Goal: Task Accomplishment & Management: Complete application form

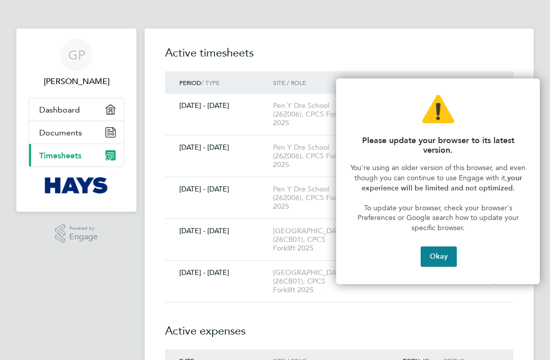
click at [434, 255] on button "Okay" at bounding box center [439, 257] width 36 height 20
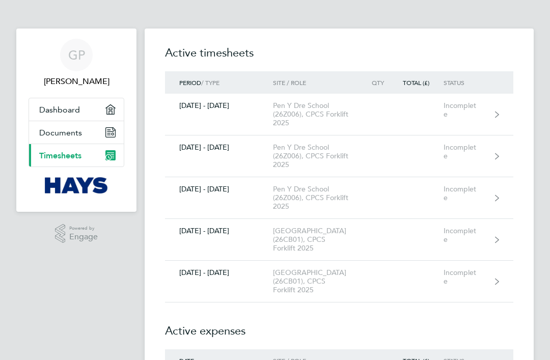
click at [479, 240] on div "Incomplete" at bounding box center [468, 235] width 49 height 17
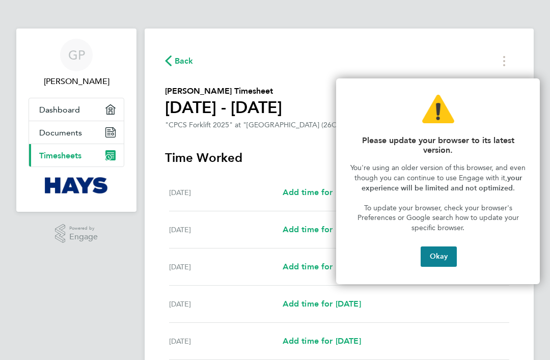
click at [442, 255] on button "Okay" at bounding box center [439, 257] width 36 height 20
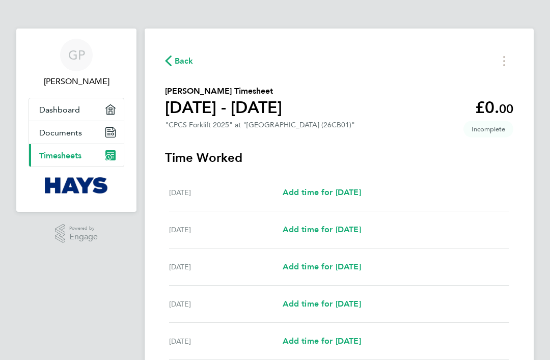
click at [361, 196] on span "Add time for [DATE]" at bounding box center [322, 193] width 78 height 10
select select "30"
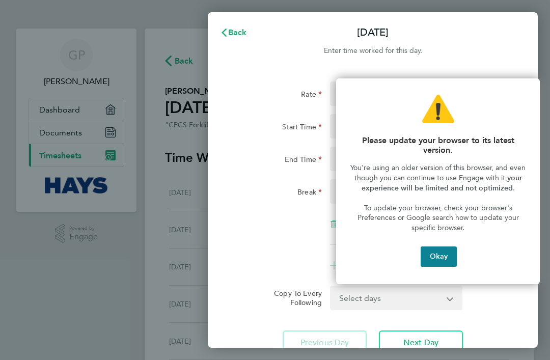
click at [437, 255] on button "Okay" at bounding box center [439, 257] width 36 height 20
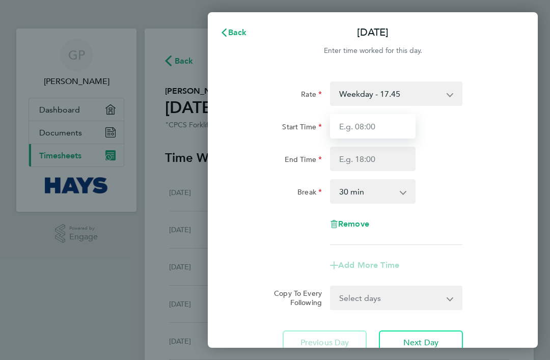
click at [358, 127] on input "Start Time" at bounding box center [373, 126] width 86 height 24
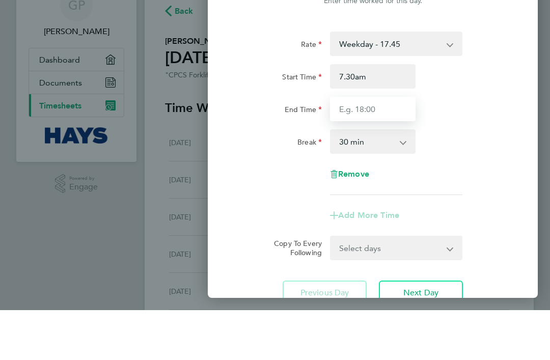
click at [355, 147] on input "End Time" at bounding box center [373, 159] width 86 height 24
type input "07:30"
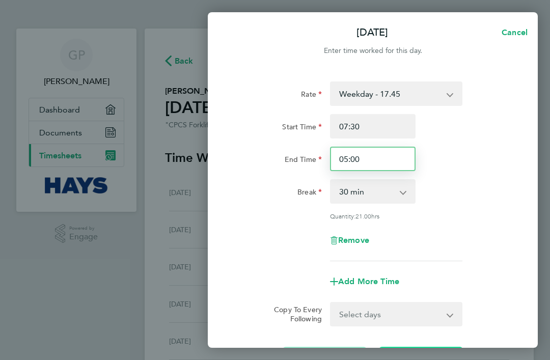
click at [367, 159] on input "05:00" at bounding box center [373, 159] width 86 height 24
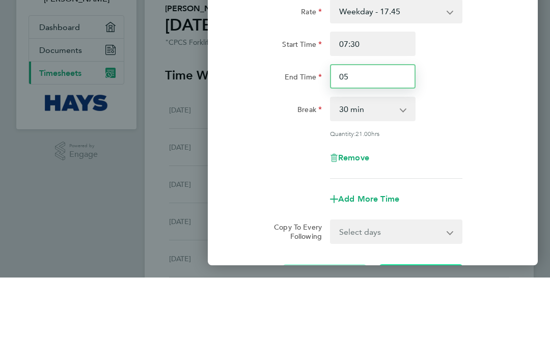
type input "0"
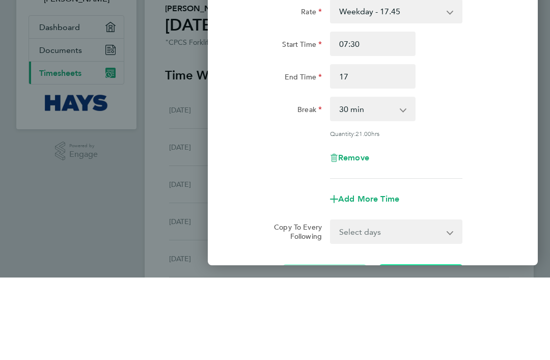
click at [486, 179] on div "Break 0 min 15 min 30 min 45 min 60 min 75 min 90 min" at bounding box center [372, 191] width 281 height 24
type input "17:00"
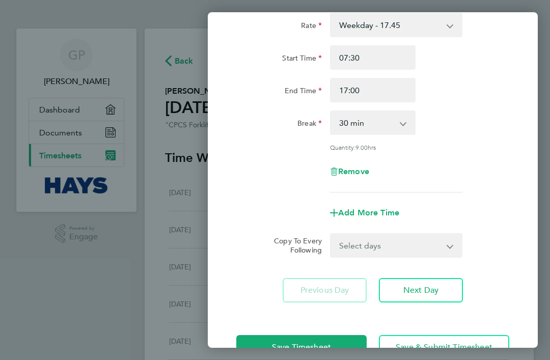
scroll to position [68, 0]
click at [448, 247] on select "Select days Day [DATE] [DATE] [DATE] [DATE]" at bounding box center [390, 246] width 119 height 22
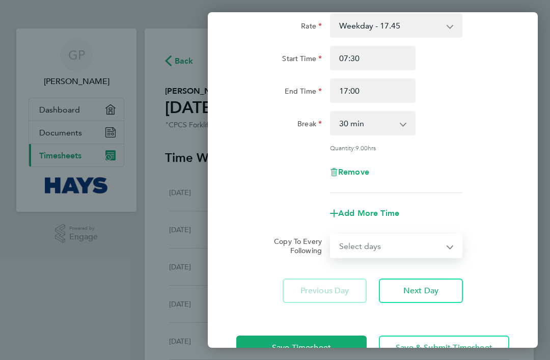
select select "TUE"
select select "[DATE]"
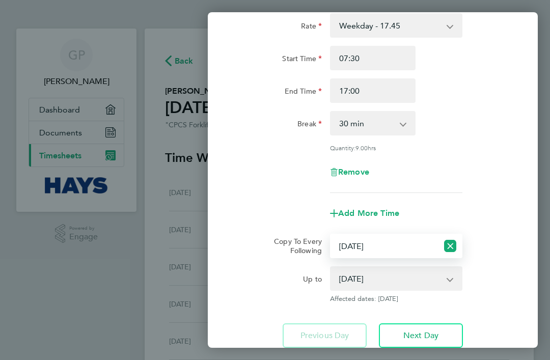
click at [449, 282] on select "[DATE] [DATE] [DATE] [DATE]" at bounding box center [390, 279] width 118 height 22
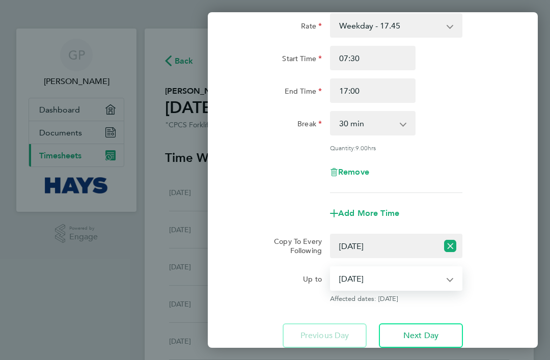
click at [452, 241] on icon "Reset selection" at bounding box center [450, 246] width 12 height 12
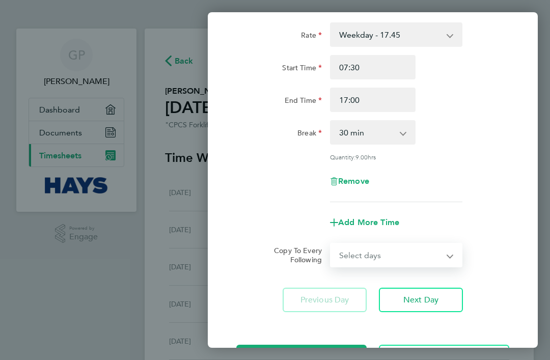
scroll to position [61, 0]
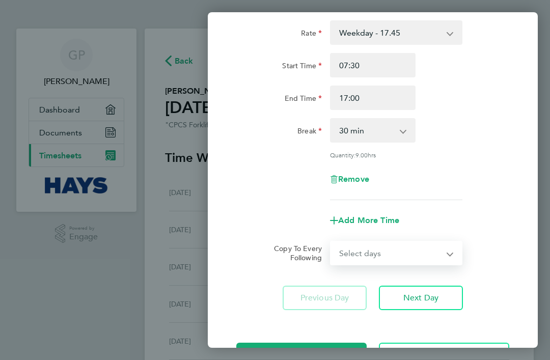
click at [450, 251] on select "Select days Day [DATE] [DATE] [DATE] [DATE]" at bounding box center [390, 253] width 119 height 22
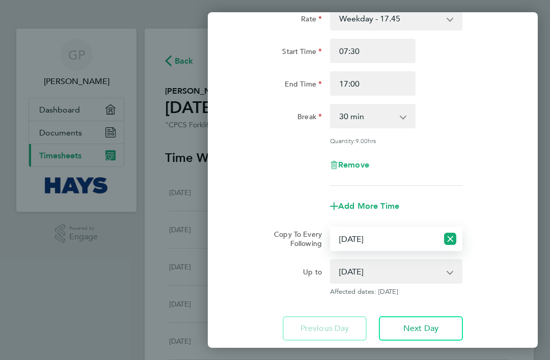
scroll to position [77, 0]
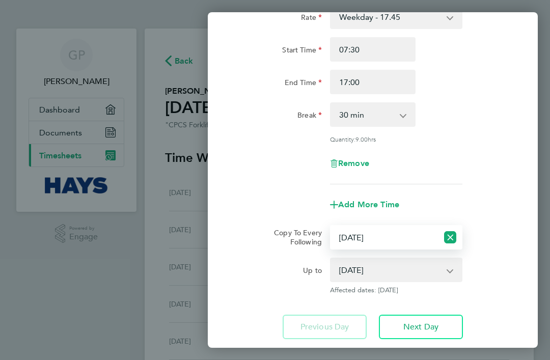
click at [452, 232] on icon "Reset selection" at bounding box center [450, 237] width 12 height 12
select select "0: null"
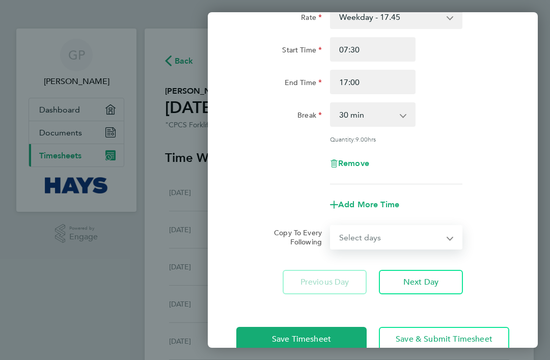
scroll to position [68, 0]
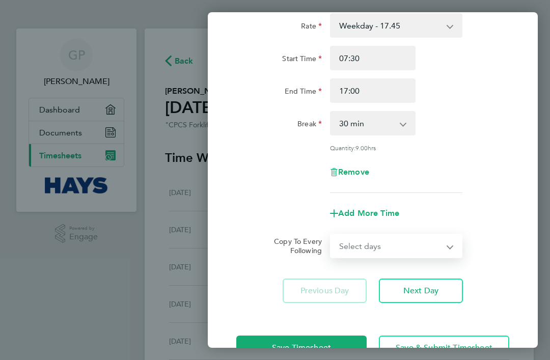
click at [419, 296] on span "Next Day" at bounding box center [421, 291] width 35 height 10
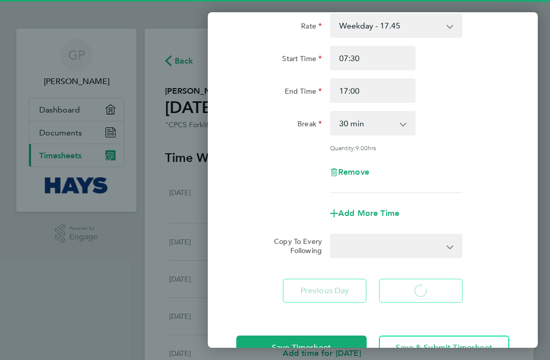
select select "30"
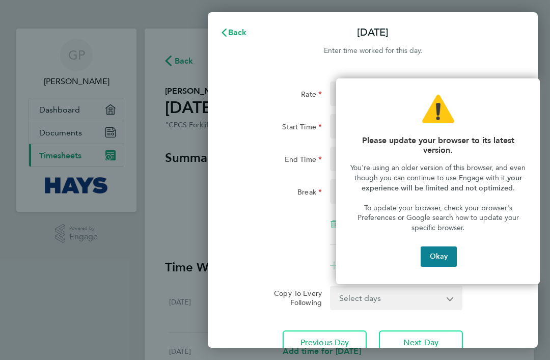
click at [443, 254] on button "Okay" at bounding box center [439, 257] width 36 height 20
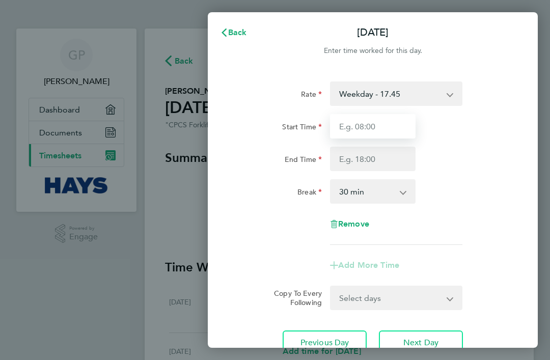
click at [352, 126] on input "Start Time" at bounding box center [373, 126] width 86 height 24
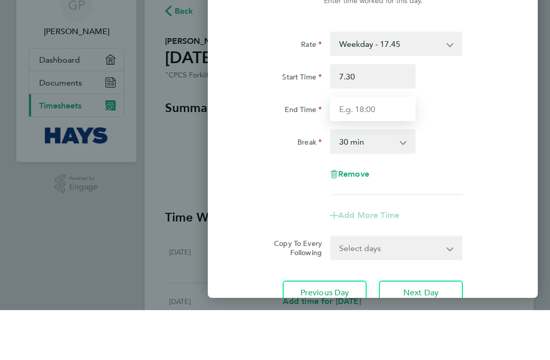
click at [352, 147] on input "End Time" at bounding box center [373, 159] width 86 height 24
type input "07:30"
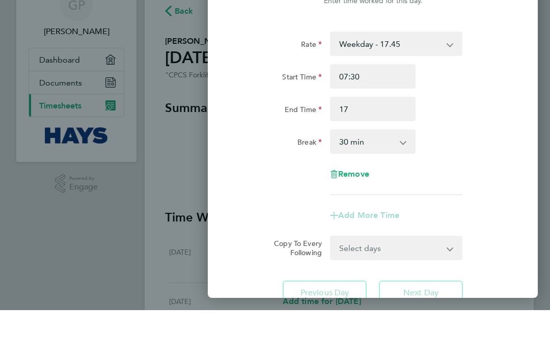
type input "17:00"
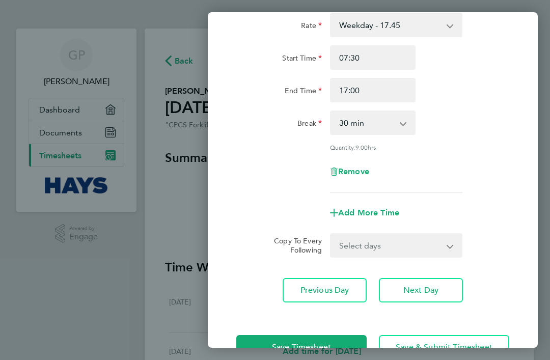
scroll to position [68, 0]
click at [414, 288] on span "Next Day" at bounding box center [421, 291] width 35 height 10
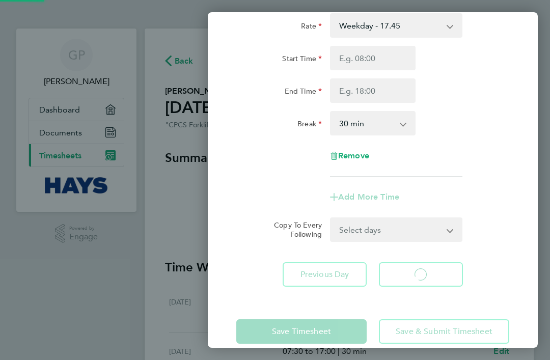
scroll to position [52, 0]
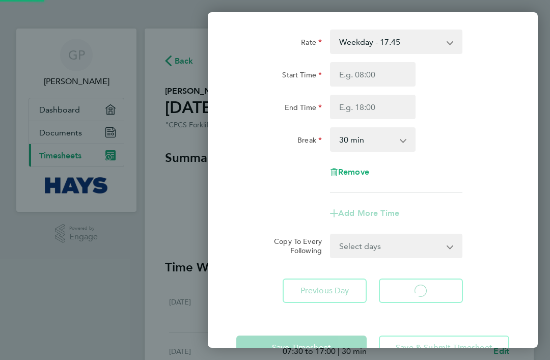
select select "30"
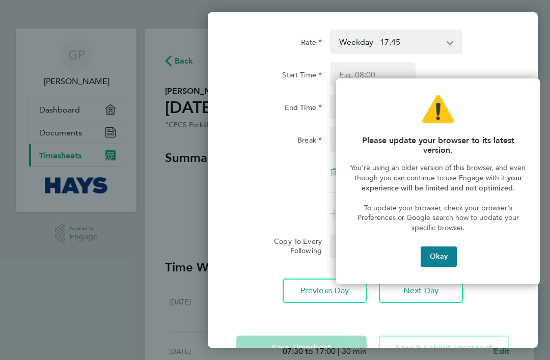
click at [438, 254] on button "Okay" at bounding box center [439, 257] width 36 height 20
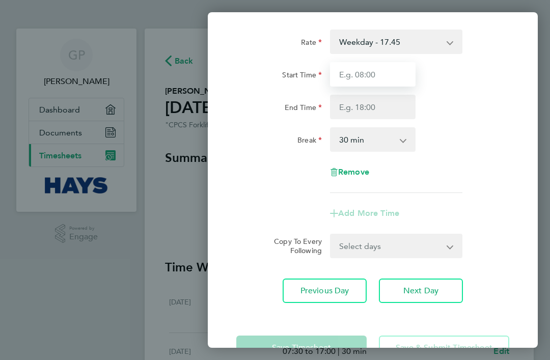
click at [353, 71] on input "Start Time" at bounding box center [373, 74] width 86 height 24
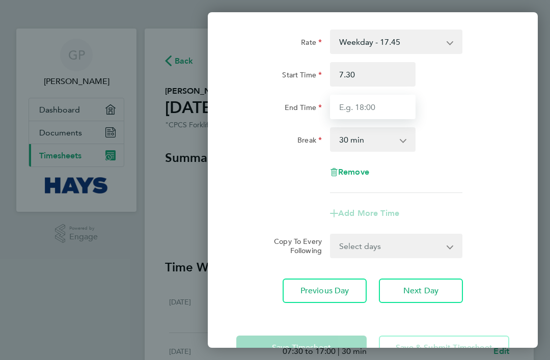
click at [357, 106] on input "End Time" at bounding box center [373, 107] width 86 height 24
type input "07:30"
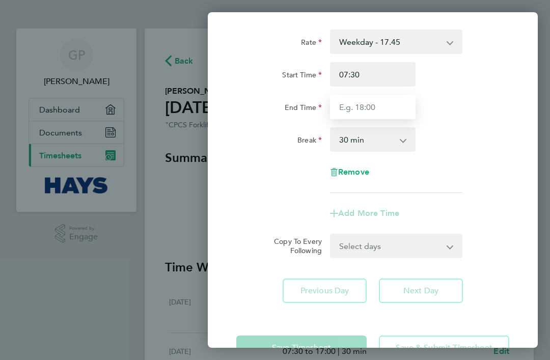
type input "5"
type input "17:00"
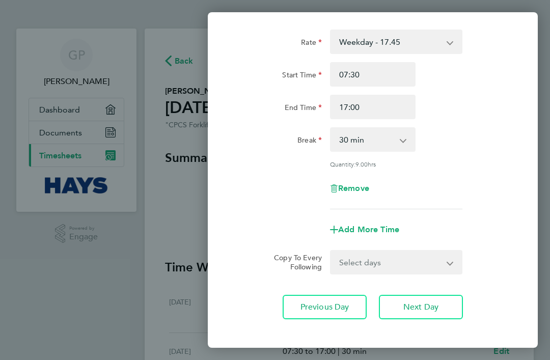
click at [414, 306] on span "Next Day" at bounding box center [421, 307] width 35 height 10
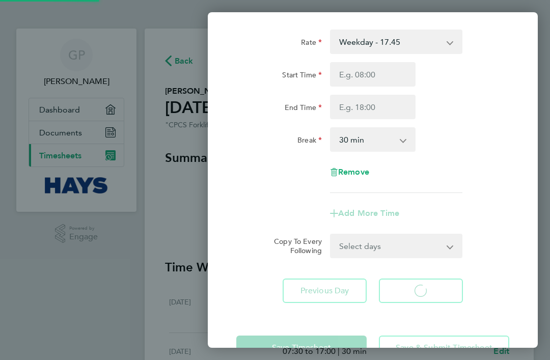
select select "30"
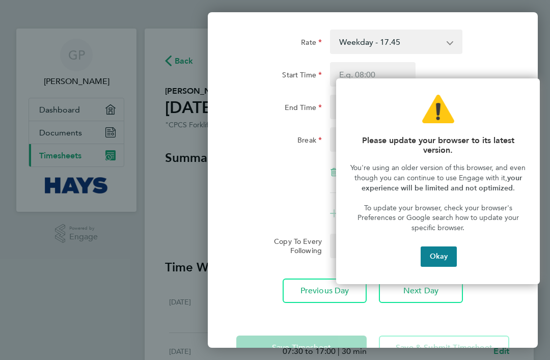
click at [443, 254] on button "Okay" at bounding box center [439, 257] width 36 height 20
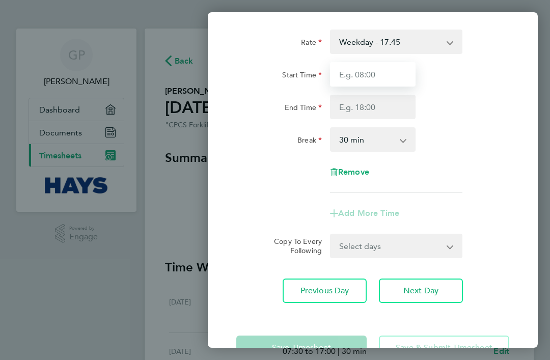
click at [350, 72] on input "Start Time" at bounding box center [373, 74] width 86 height 24
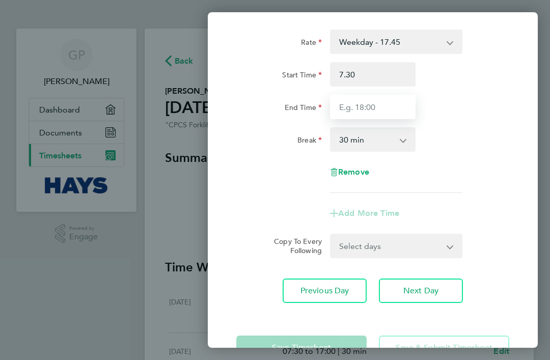
click at [352, 109] on input "End Time" at bounding box center [373, 107] width 86 height 24
type input "07:30"
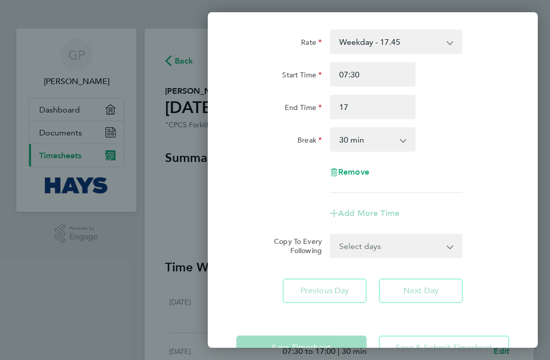
type input "17:00"
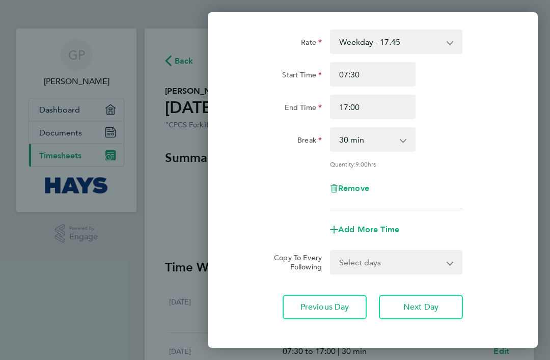
click at [419, 305] on span "Next Day" at bounding box center [421, 307] width 35 height 10
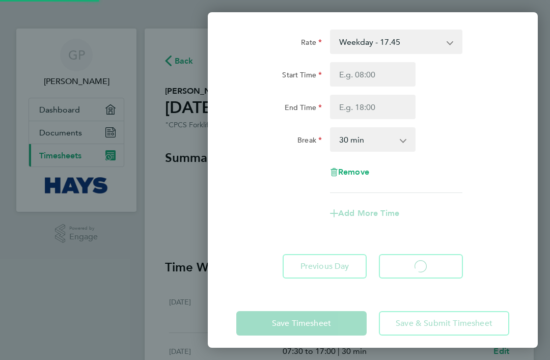
scroll to position [28, 0]
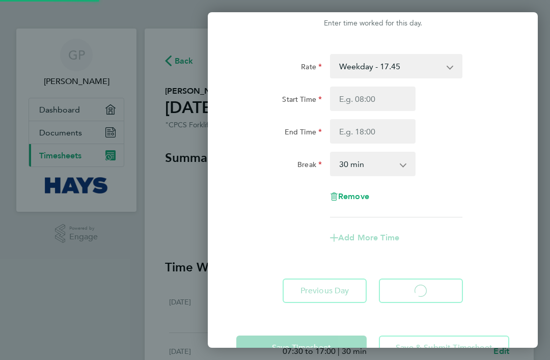
select select "30"
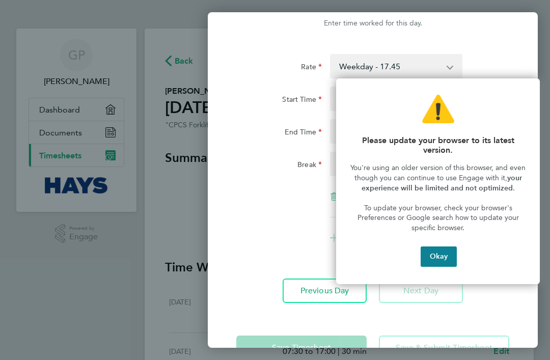
click at [444, 251] on button "Okay" at bounding box center [439, 257] width 36 height 20
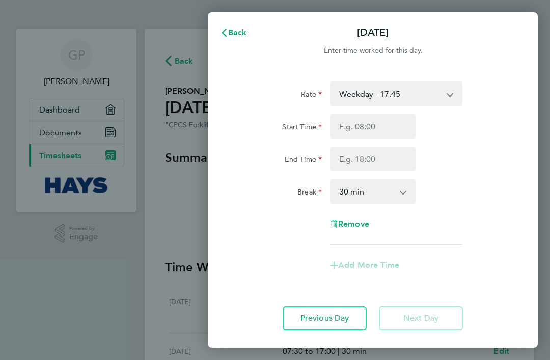
scroll to position [16, 0]
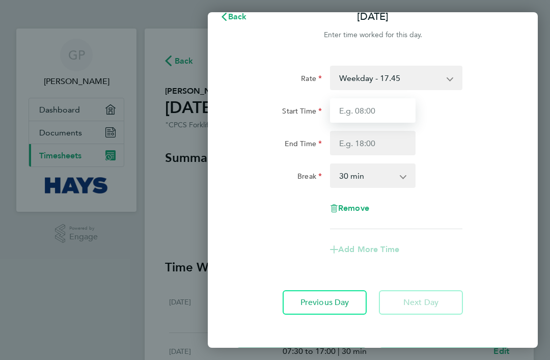
click at [355, 109] on input "Start Time" at bounding box center [373, 110] width 86 height 24
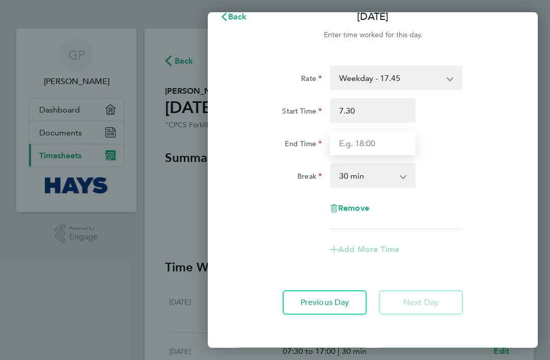
click at [358, 140] on input "End Time" at bounding box center [373, 143] width 86 height 24
type input "07:30"
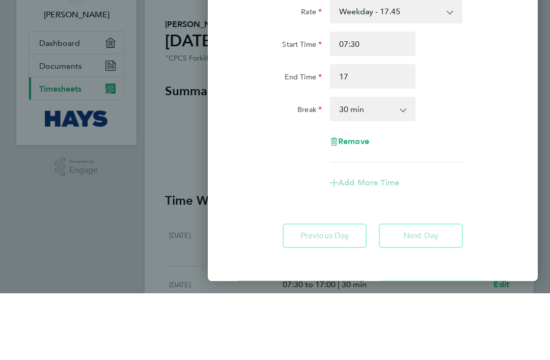
type input "17:00"
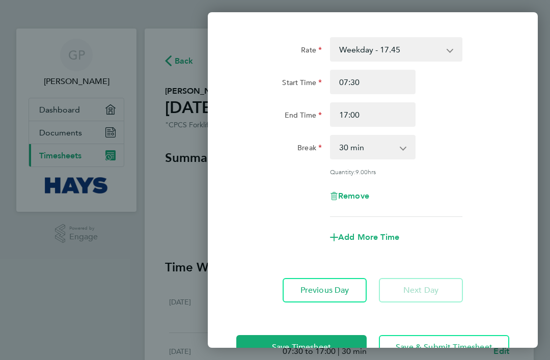
scroll to position [44, 0]
click at [293, 351] on span "Save Timesheet" at bounding box center [301, 348] width 59 height 10
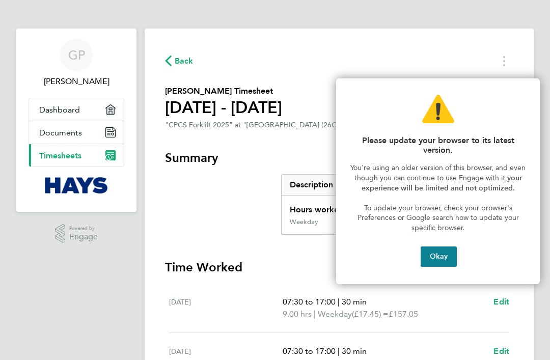
click at [438, 256] on button "Okay" at bounding box center [439, 257] width 36 height 20
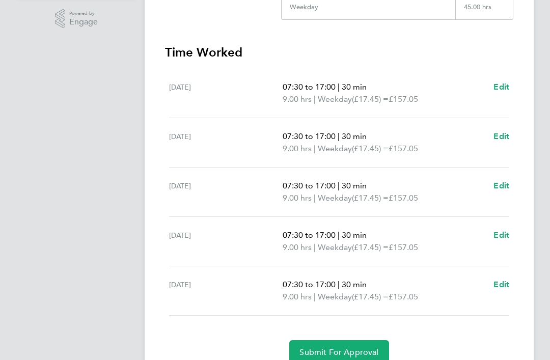
scroll to position [229, 0]
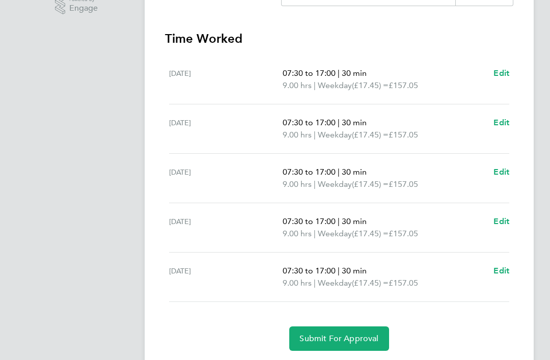
click at [335, 343] on span "Submit For Approval" at bounding box center [339, 339] width 79 height 10
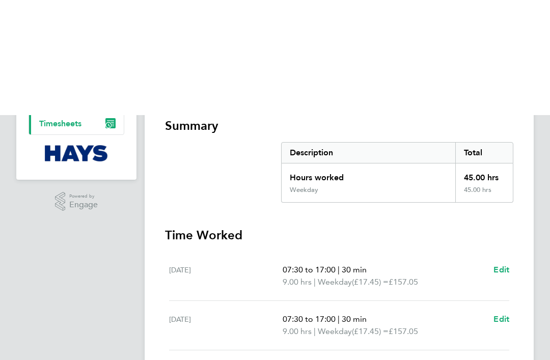
scroll to position [0, 0]
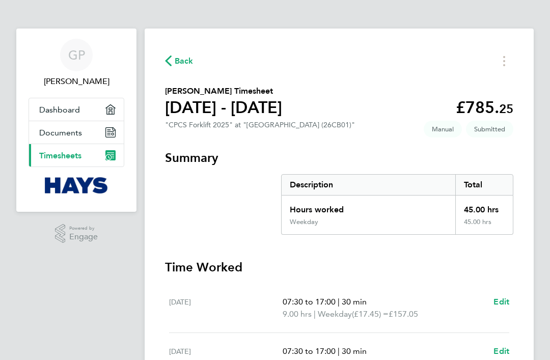
click at [172, 59] on span "Back" at bounding box center [179, 61] width 29 height 10
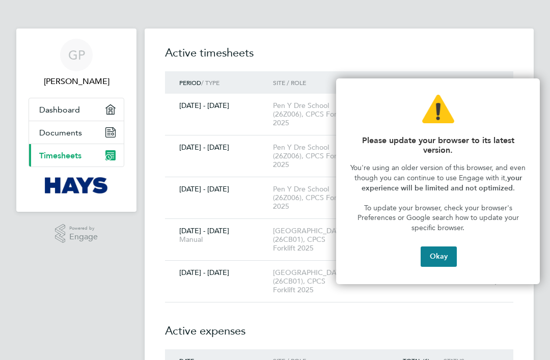
click at [439, 259] on button "Okay" at bounding box center [439, 257] width 36 height 20
